Goal: Transaction & Acquisition: Book appointment/travel/reservation

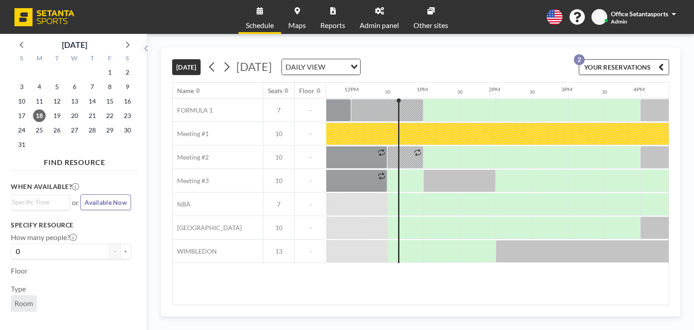
scroll to position [0, 867]
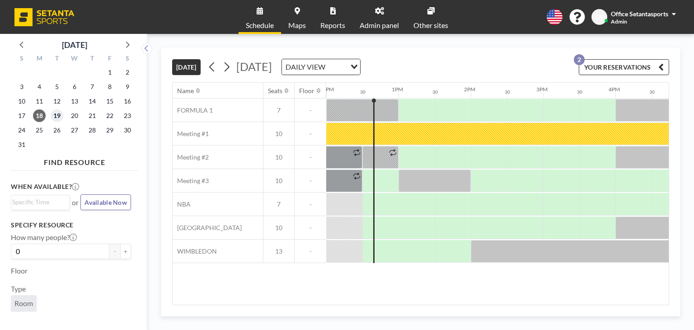
click at [59, 117] on span "19" at bounding box center [57, 115] width 13 height 13
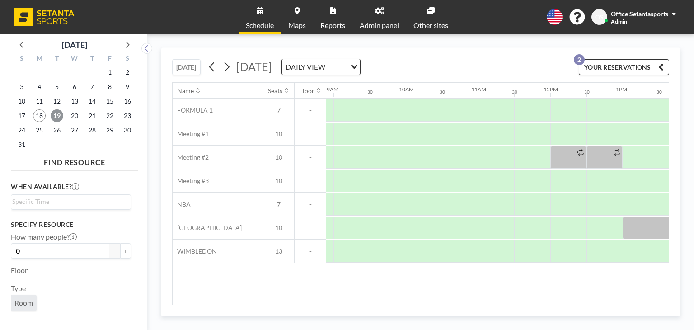
scroll to position [0, 641]
click at [430, 137] on div at bounding box center [425, 133] width 36 height 23
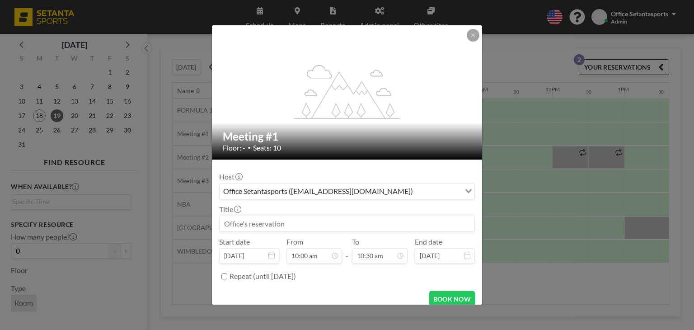
click at [304, 216] on input at bounding box center [346, 223] width 255 height 15
type input "კ"
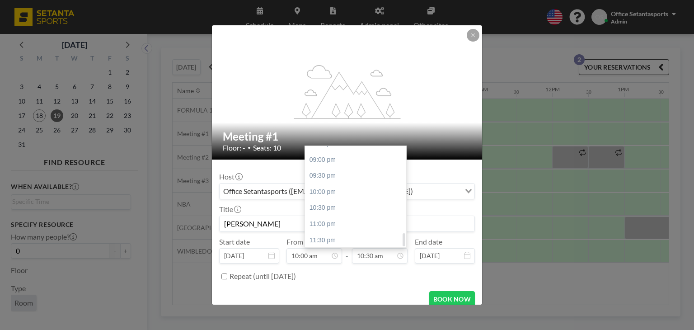
scroll to position [670, 0]
type input "[PERSON_NAME]"
click at [315, 192] on div "10:00 pm" at bounding box center [358, 191] width 106 height 16
type input "10:00 pm"
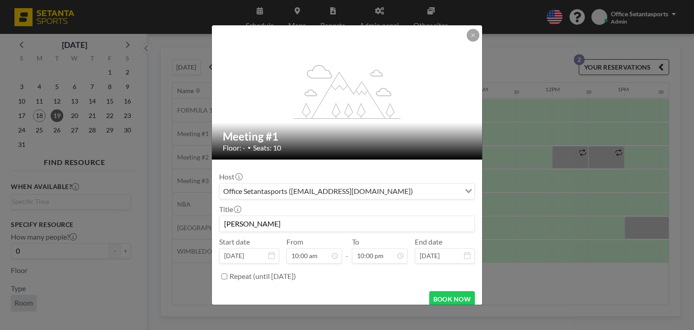
scroll to position [8, 0]
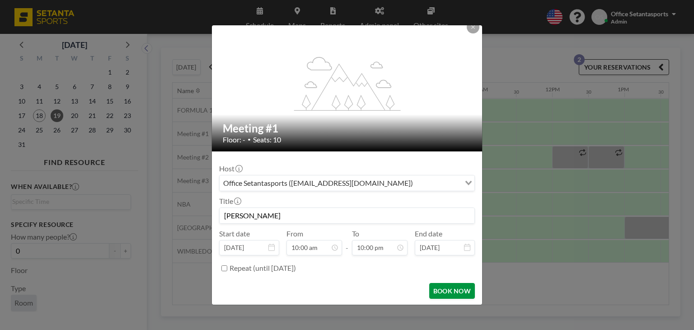
click at [433, 291] on button "BOOK NOW" at bounding box center [452, 291] width 46 height 16
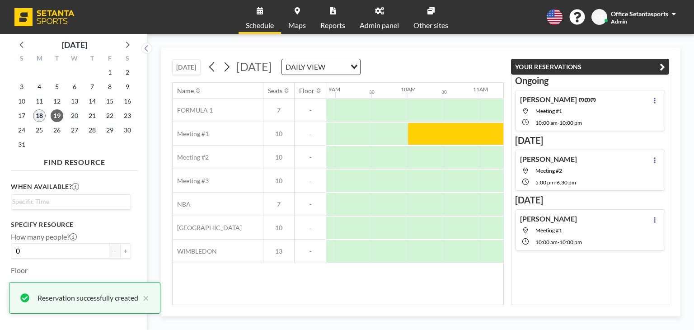
click at [36, 115] on span "18" at bounding box center [39, 115] width 13 height 13
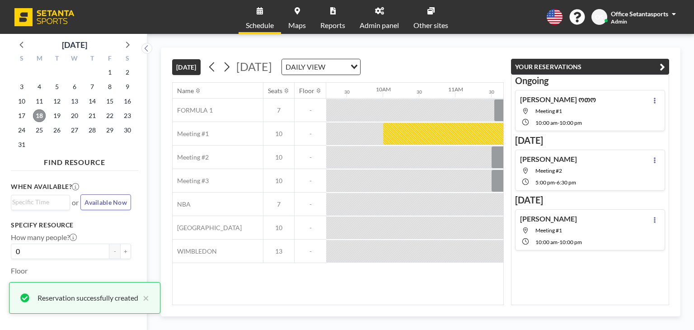
scroll to position [0, 867]
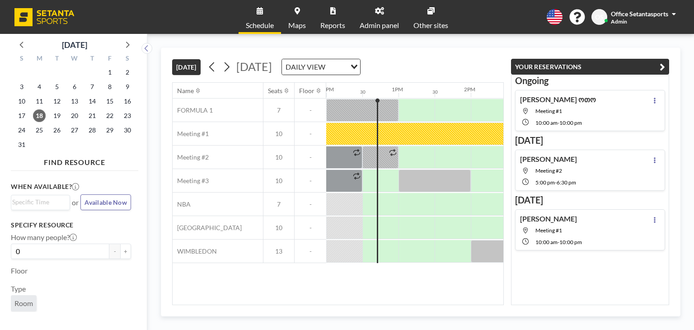
click at [402, 287] on div "Name Seats Floor 12AM 30 1AM 30 2AM 30 3AM 30 4AM 30 5AM 30 6AM 30 7AM 30 8AM 3…" at bounding box center [338, 194] width 331 height 222
click at [663, 66] on icon "button" at bounding box center [661, 66] width 5 height 11
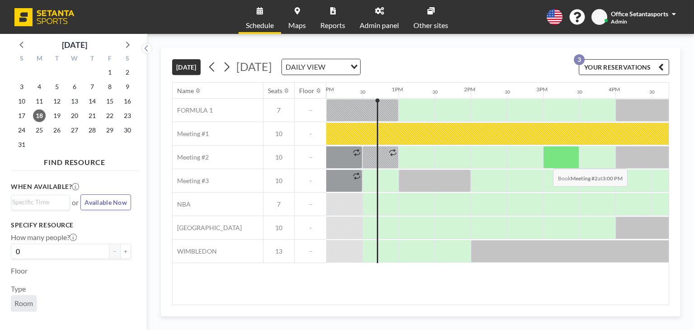
click at [546, 161] on div at bounding box center [561, 157] width 36 height 23
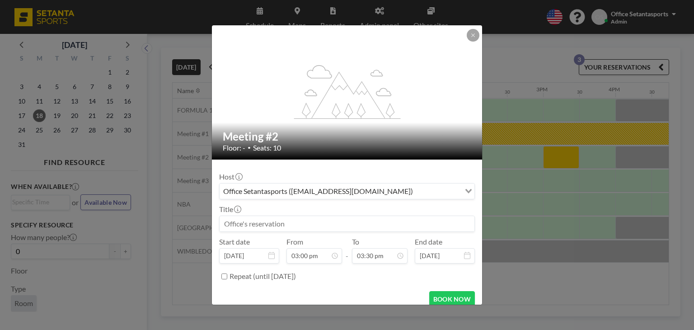
click at [281, 221] on input at bounding box center [346, 223] width 255 height 15
type input "i"
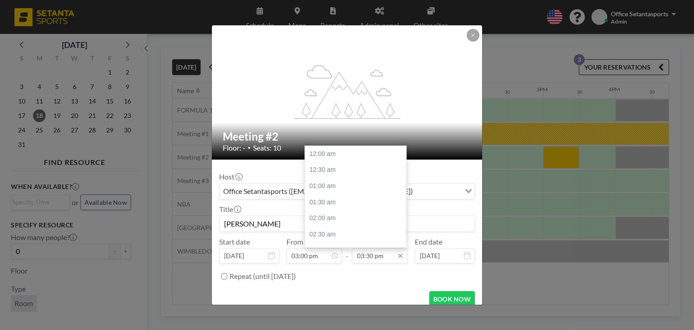
scroll to position [499, 0]
type input "[PERSON_NAME]"
click at [323, 169] on div "04:00 pm" at bounding box center [358, 170] width 106 height 16
type input "04:00 pm"
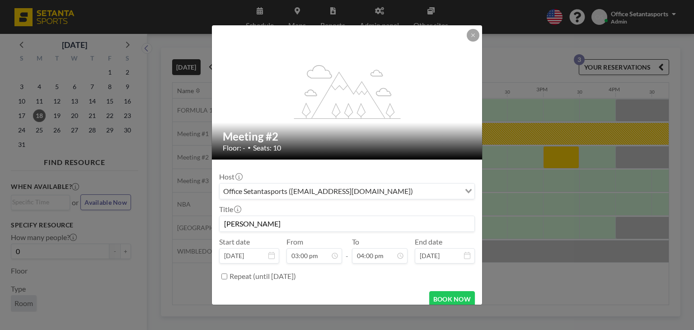
scroll to position [514, 0]
click at [430, 298] on button "BOOK NOW" at bounding box center [452, 299] width 46 height 16
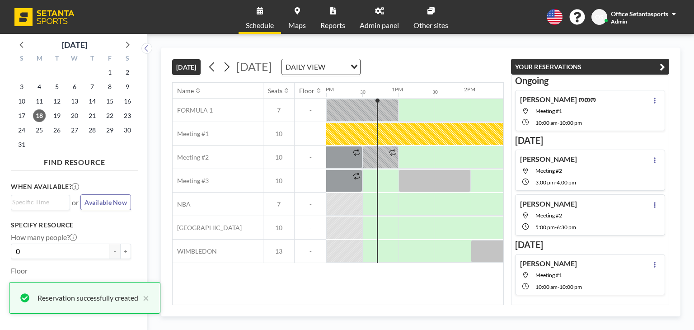
click at [661, 64] on icon "button" at bounding box center [661, 66] width 5 height 11
